Goal: Check status: Check status

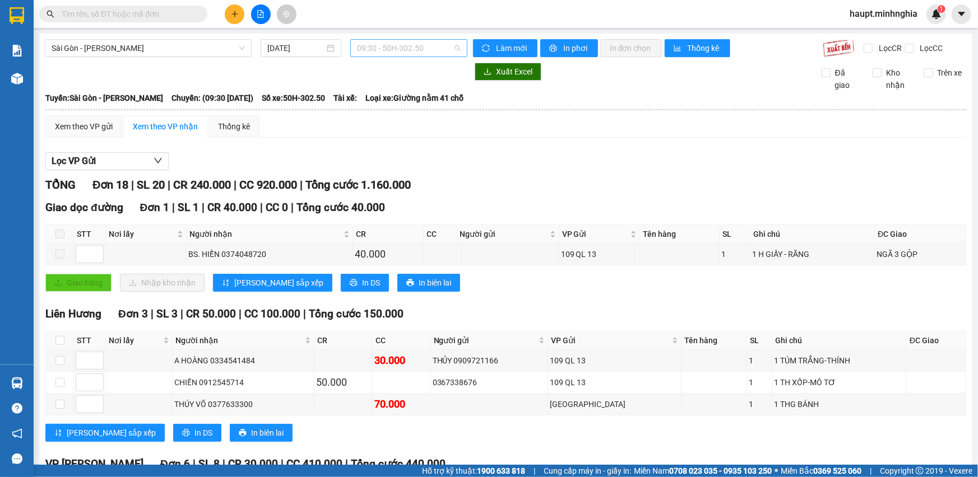
click at [423, 53] on span "09:30 - 50H-302.50" at bounding box center [409, 48] width 104 height 17
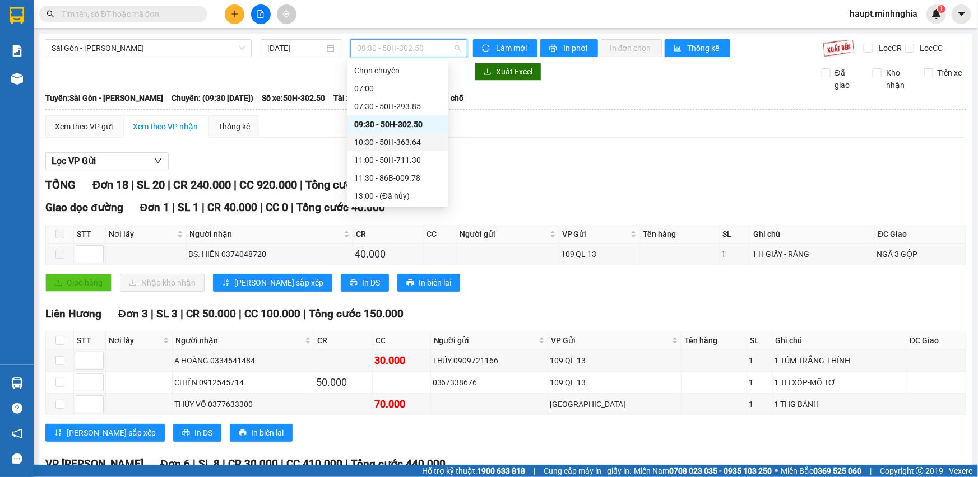
click at [413, 137] on div "10:30 - 50H-363.64" at bounding box center [397, 142] width 87 height 12
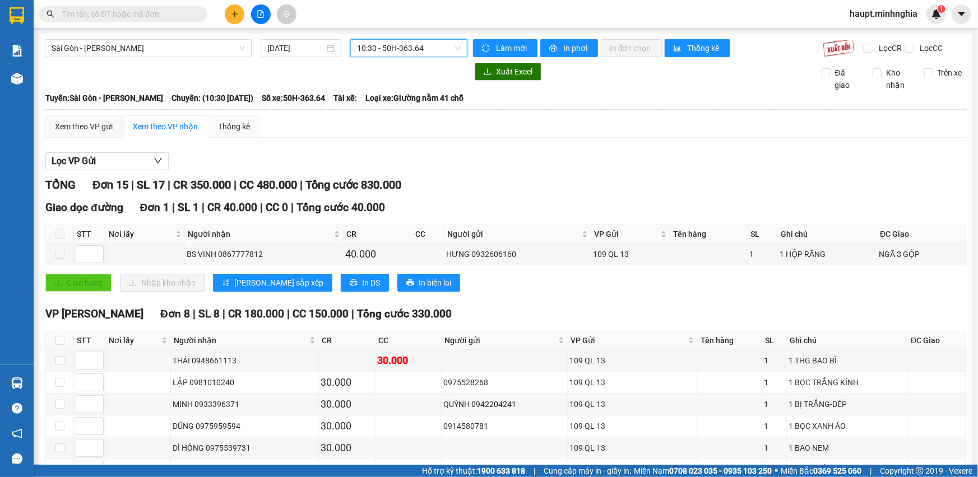
click at [439, 47] on span "10:30 - 50H-363.64" at bounding box center [409, 48] width 104 height 17
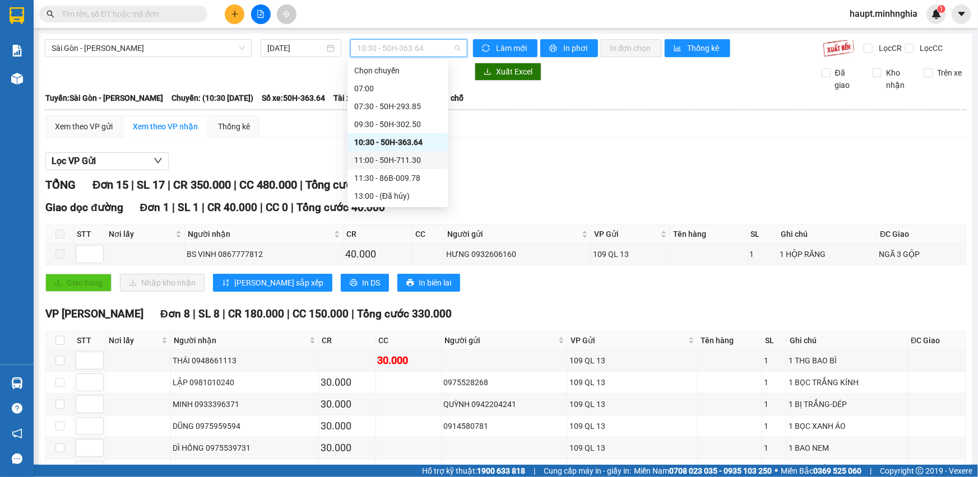
click at [426, 161] on div "11:00 - 50H-711.30" at bounding box center [397, 160] width 87 height 12
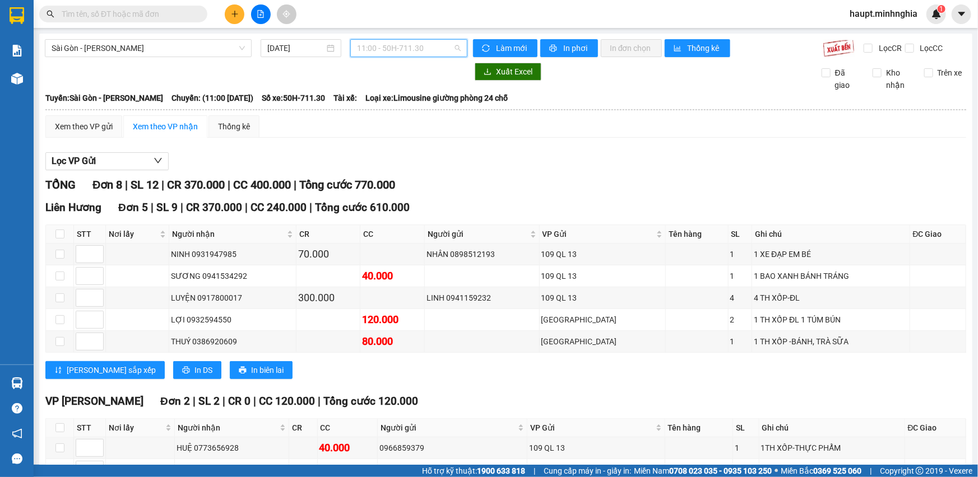
click at [417, 49] on span "11:00 - 50H-711.30" at bounding box center [409, 48] width 104 height 17
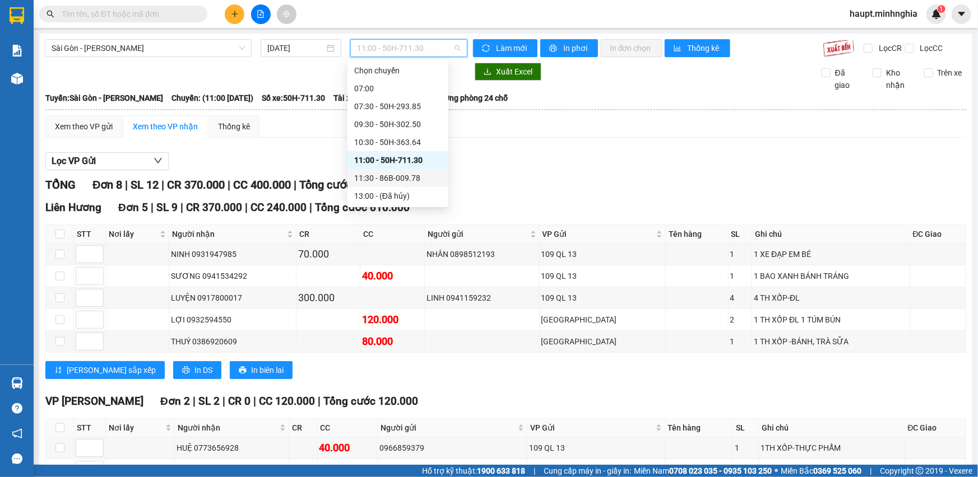
click at [419, 174] on div "11:30 - 86B-009.78" at bounding box center [397, 178] width 87 height 12
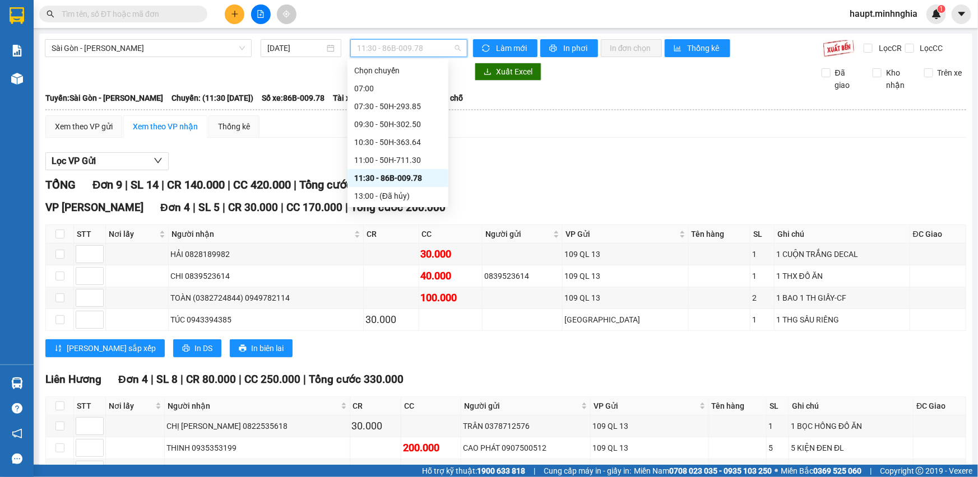
click at [437, 47] on span "11:30 - 86B-009.78" at bounding box center [409, 48] width 104 height 17
click at [423, 121] on div "17:00 (TC) - 50H-368.19" at bounding box center [397, 125] width 87 height 12
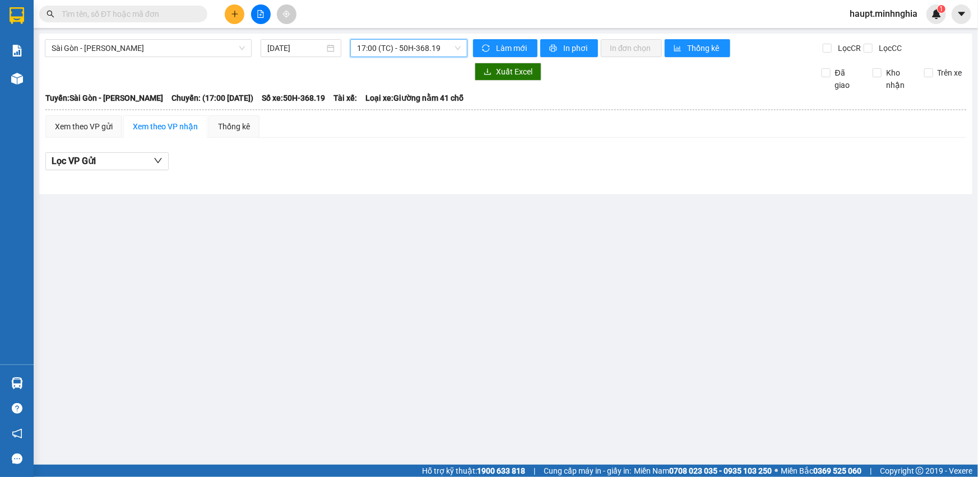
click at [423, 50] on span "17:00 (TC) - 50H-368.19" at bounding box center [409, 48] width 104 height 17
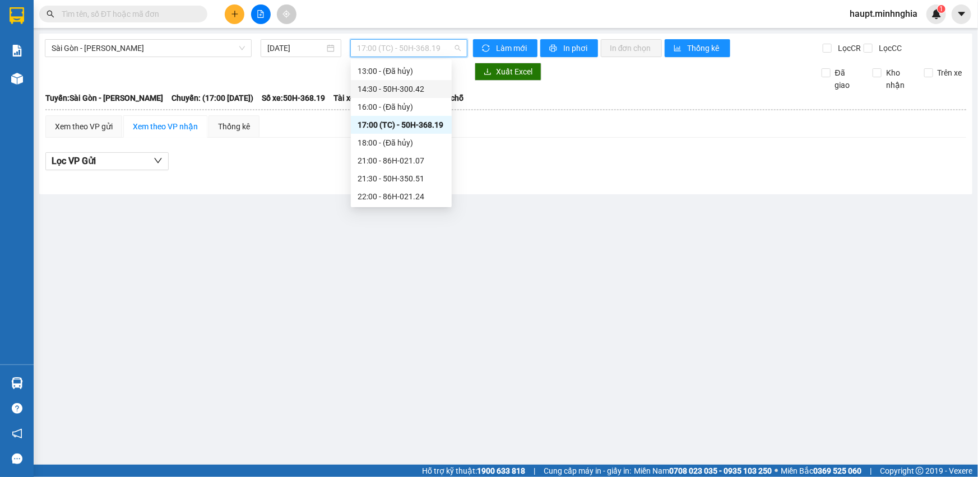
click at [428, 90] on div "14:30 - 50H-300.42" at bounding box center [401, 89] width 87 height 12
